Goal: Task Accomplishment & Management: Manage account settings

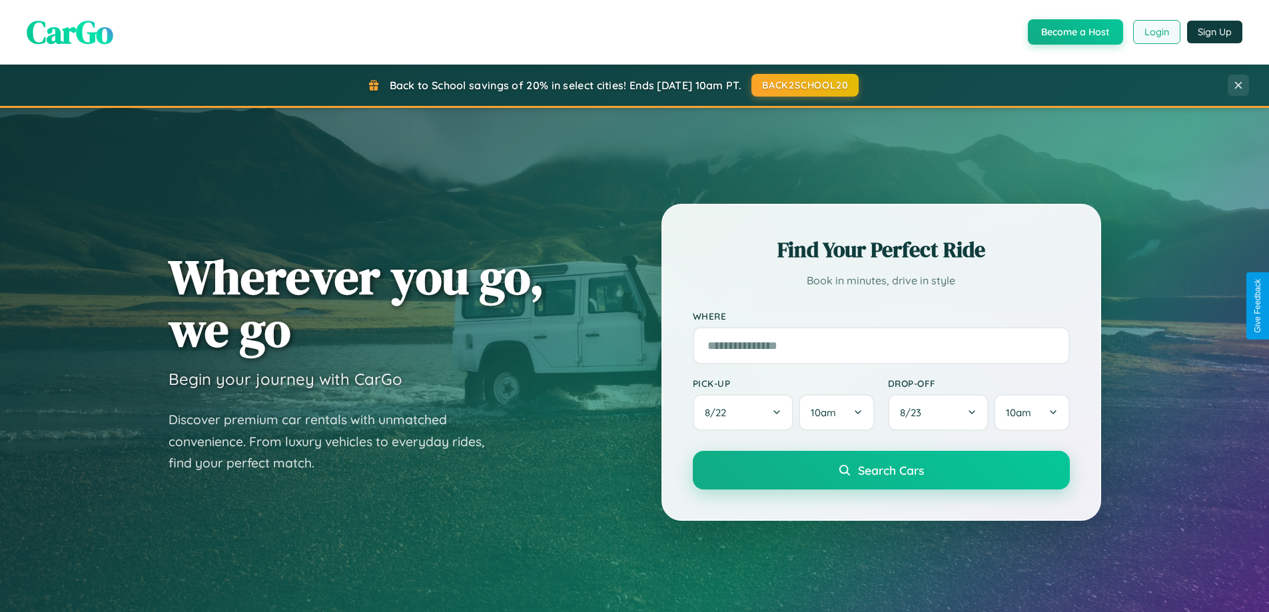
click at [1156, 32] on button "Login" at bounding box center [1156, 32] width 47 height 24
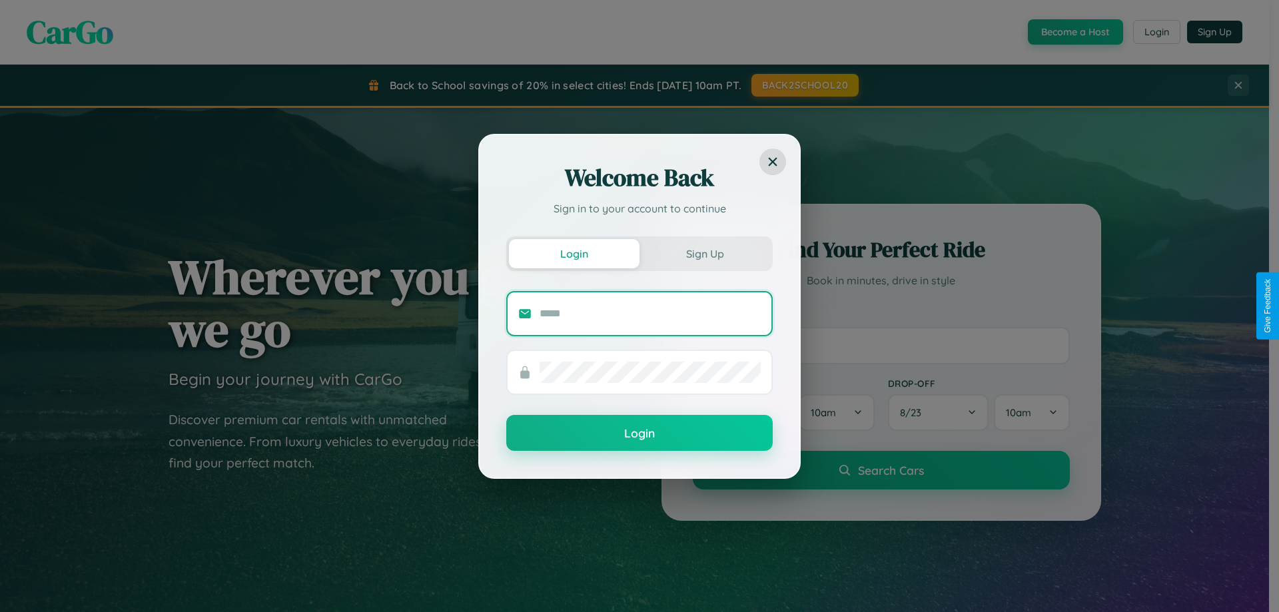
click at [650, 313] on input "text" at bounding box center [650, 313] width 221 height 21
type input "**********"
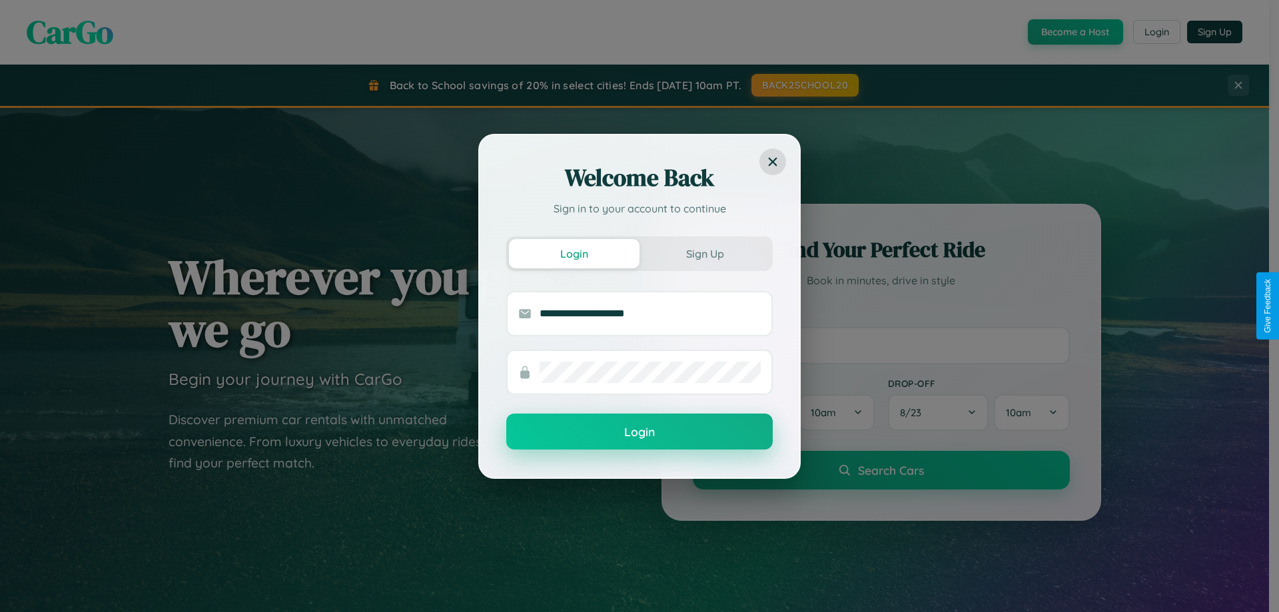
click at [640, 432] on button "Login" at bounding box center [639, 432] width 266 height 36
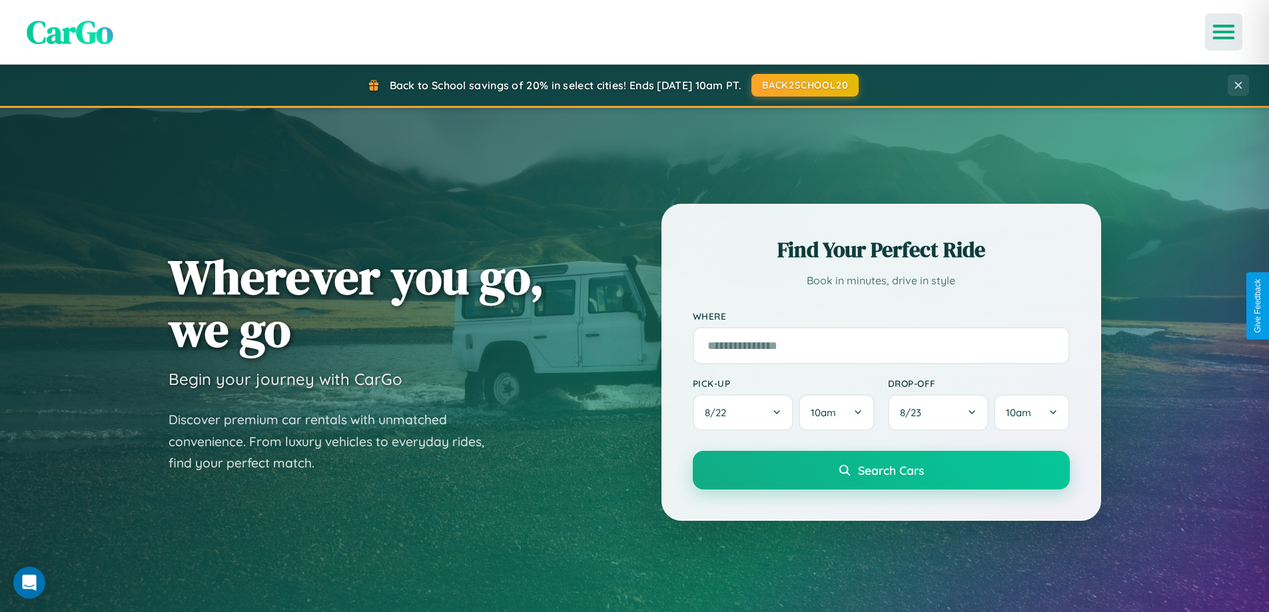
click at [1224, 32] on icon "Open menu" at bounding box center [1223, 32] width 19 height 12
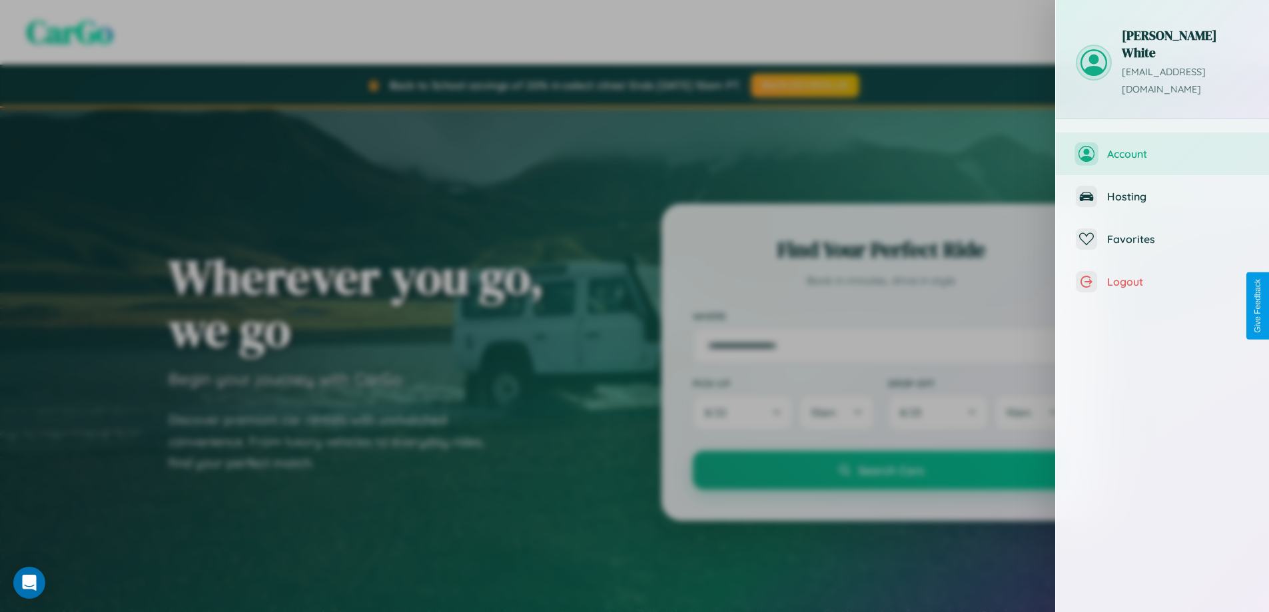
click at [1162, 147] on span "Account" at bounding box center [1178, 153] width 142 height 13
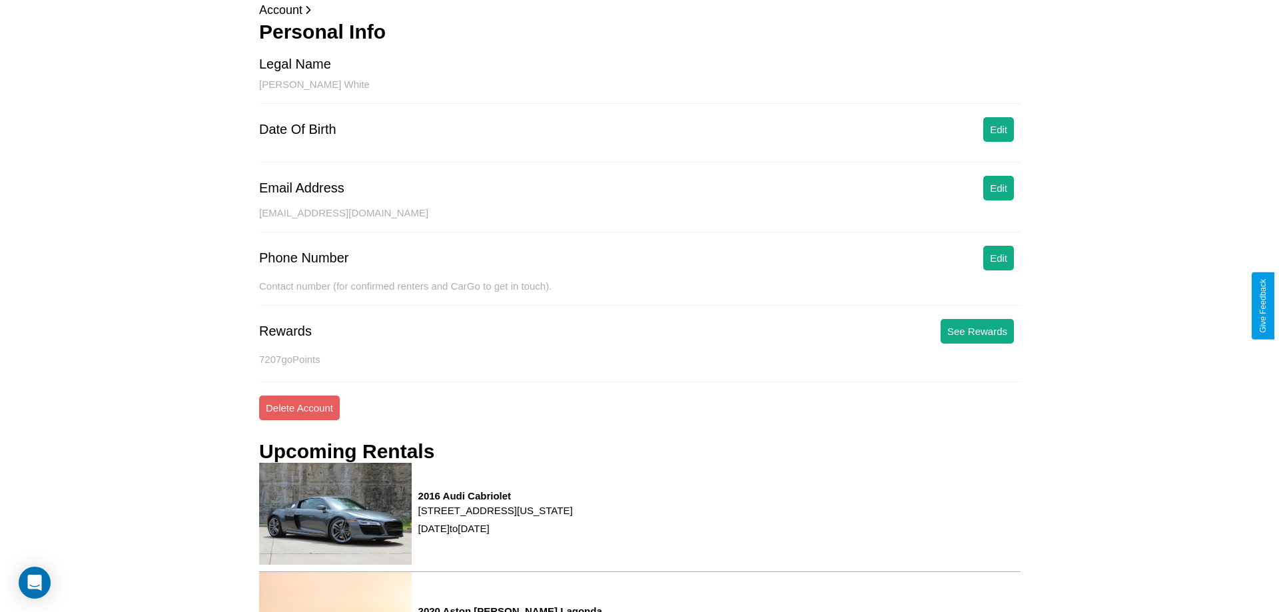
scroll to position [169, 0]
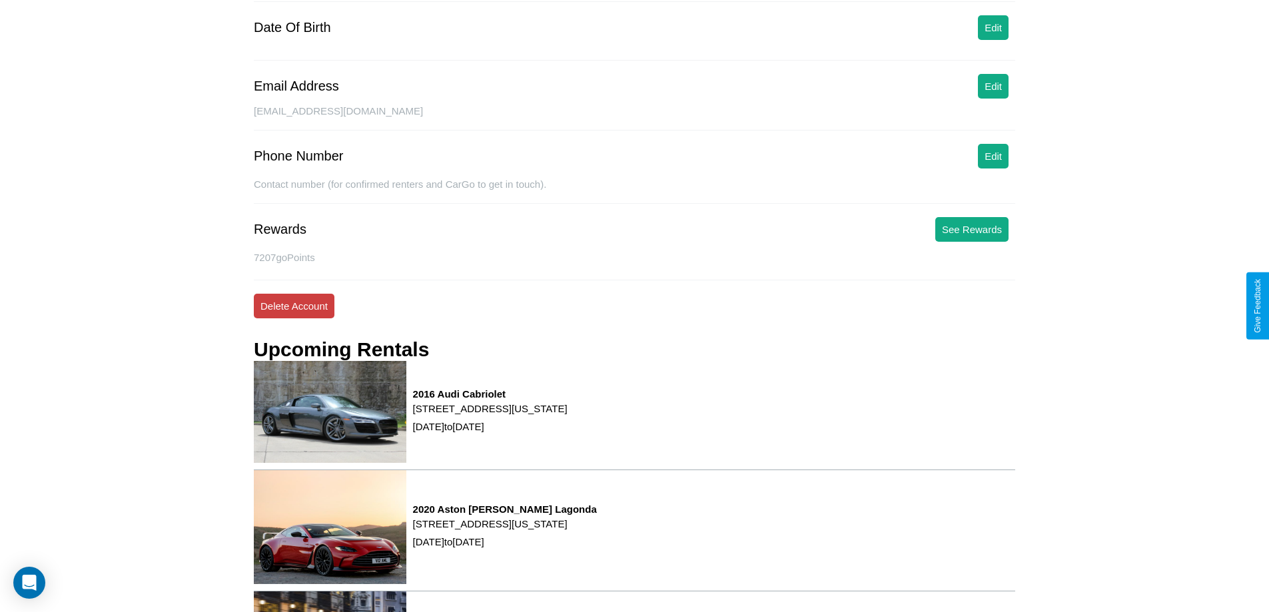
click at [294, 306] on button "Delete Account" at bounding box center [294, 306] width 81 height 25
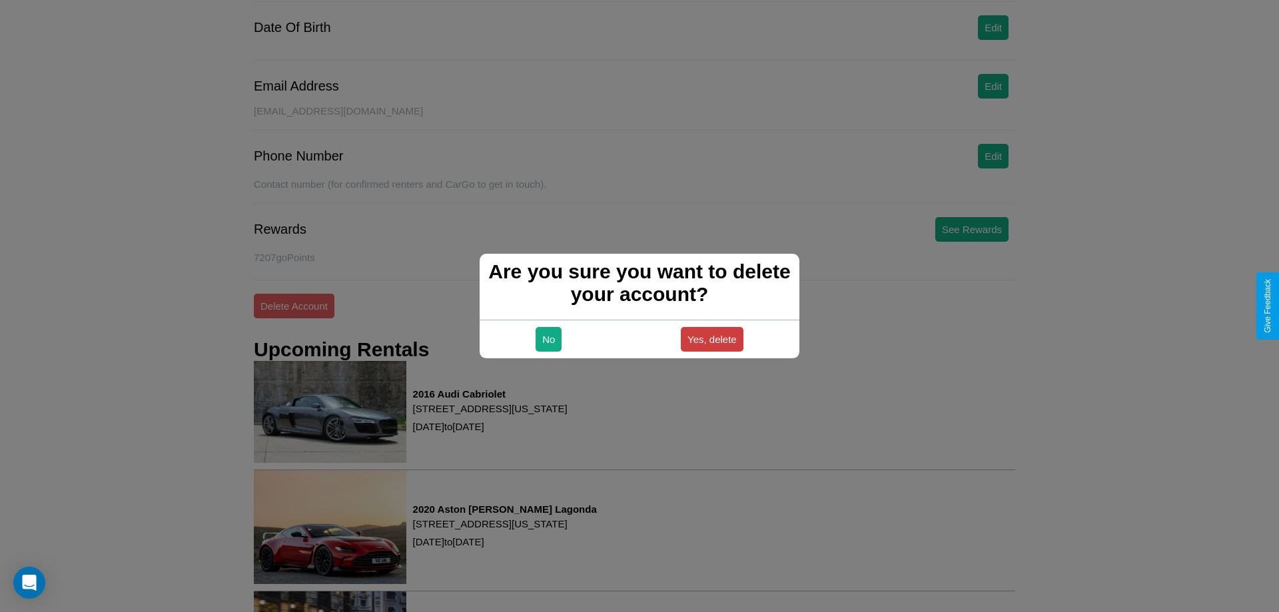
click at [711, 339] on button "Yes, delete" at bounding box center [712, 339] width 63 height 25
